Goal: Task Accomplishment & Management: Use online tool/utility

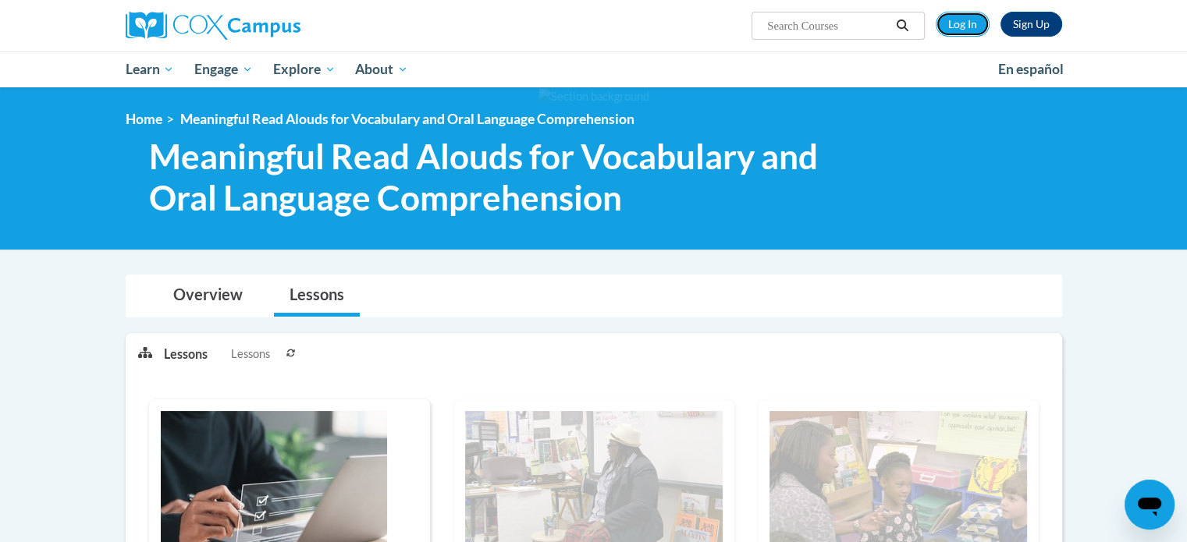
click at [966, 27] on link "Log In" at bounding box center [962, 24] width 54 height 25
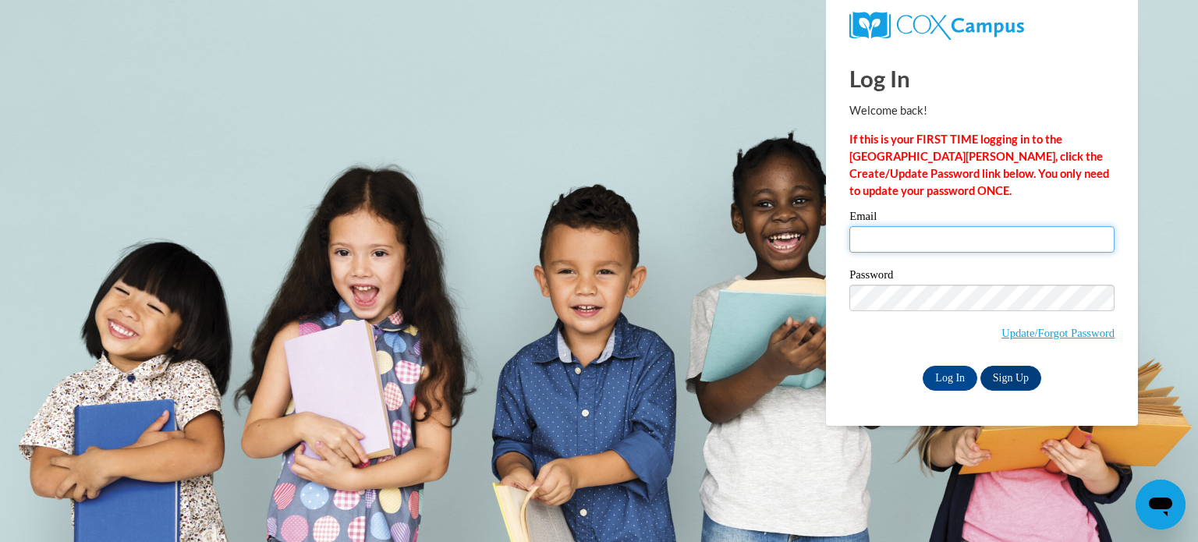
type input "920147856@ccga.edu"
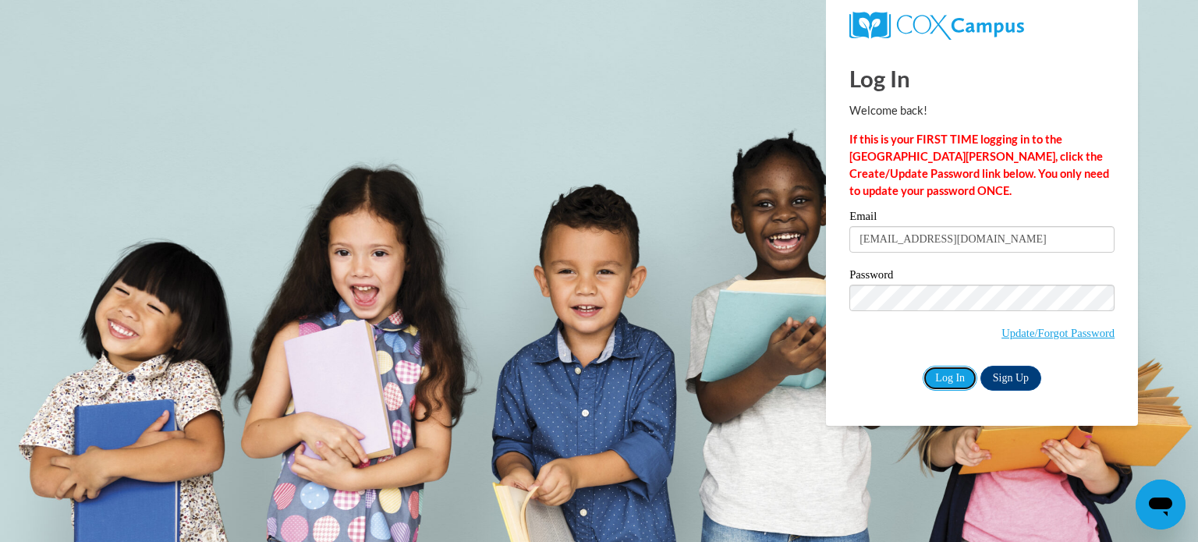
click at [945, 370] on input "Log In" at bounding box center [950, 378] width 55 height 25
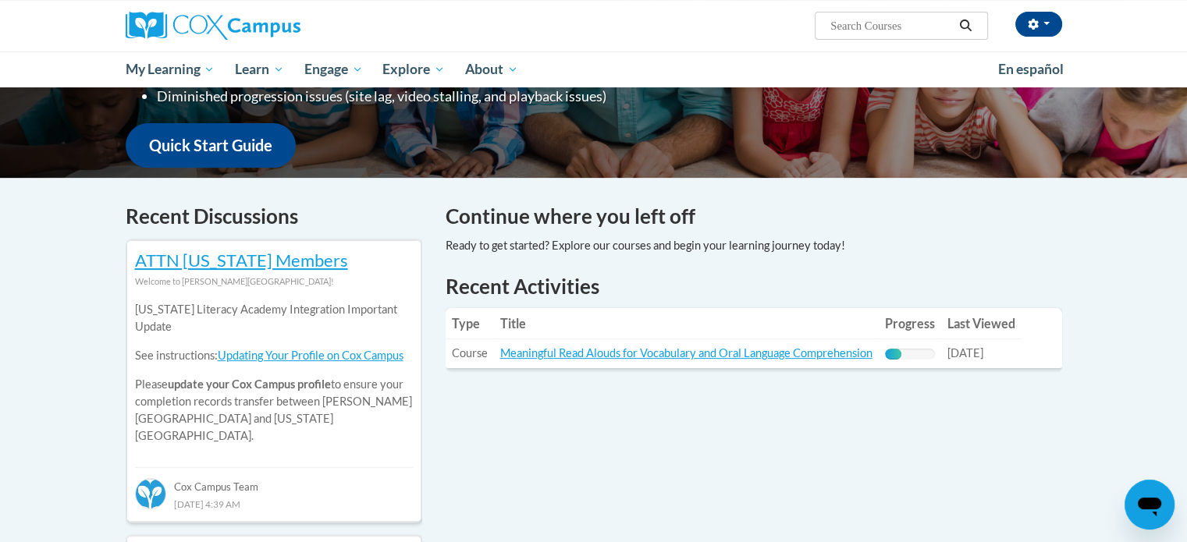
scroll to position [384, 0]
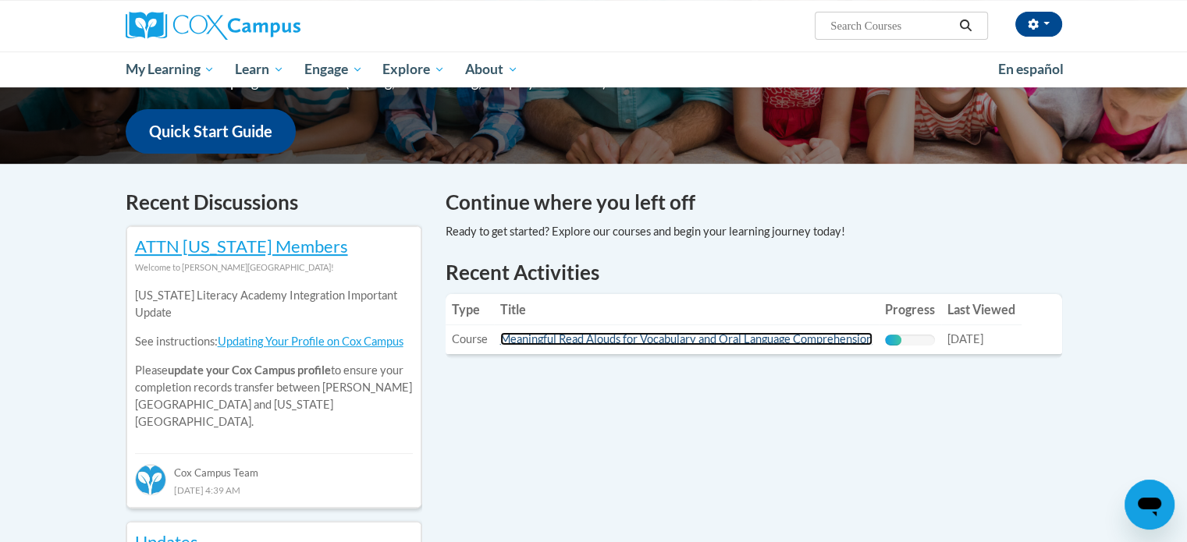
click at [737, 339] on link "Meaningful Read Alouds for Vocabulary and Oral Language Comprehension" at bounding box center [686, 338] width 372 height 13
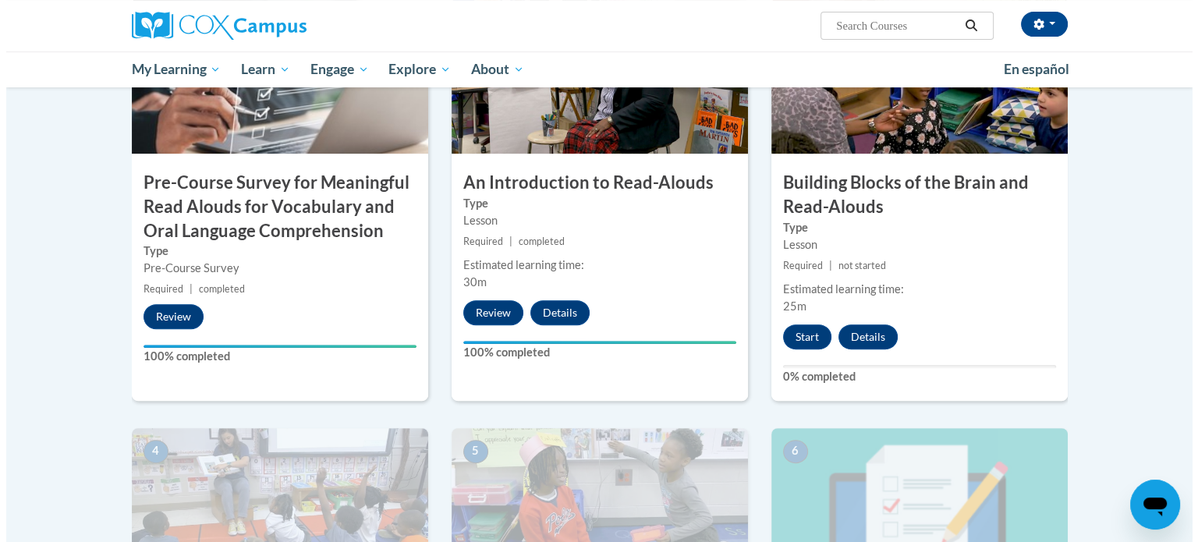
scroll to position [449, 0]
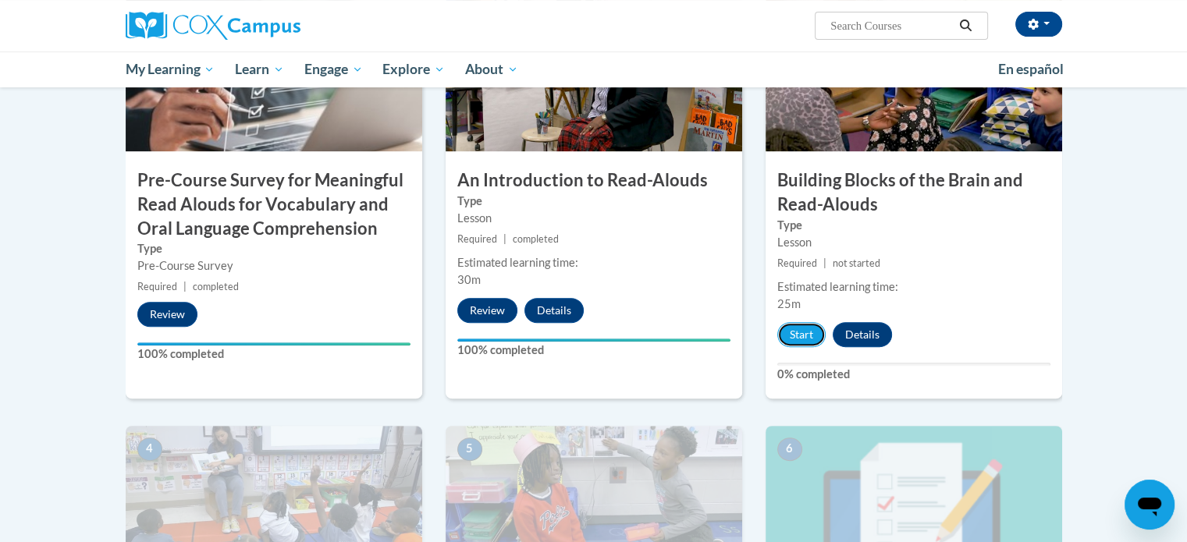
click at [801, 327] on button "Start" at bounding box center [801, 334] width 48 height 25
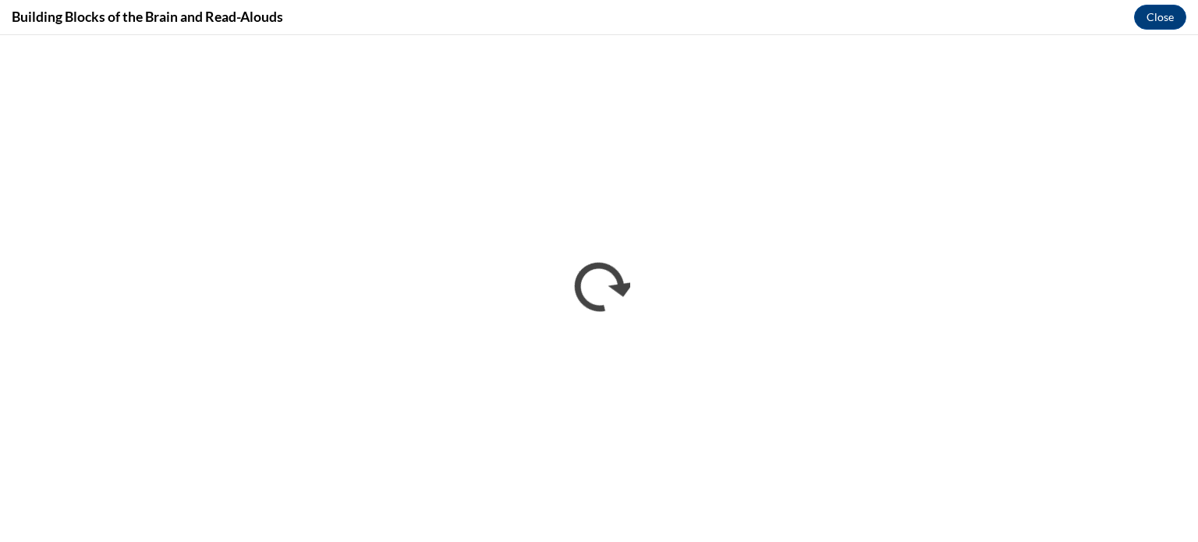
scroll to position [0, 0]
